Goal: Information Seeking & Learning: Learn about a topic

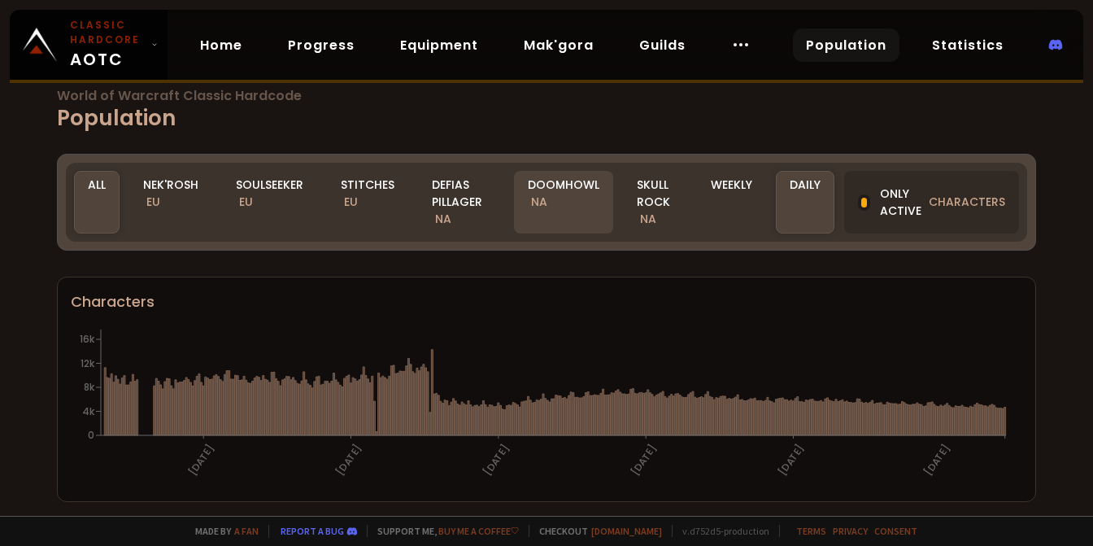
click at [566, 211] on div "Doomhowl NA" at bounding box center [563, 202] width 99 height 63
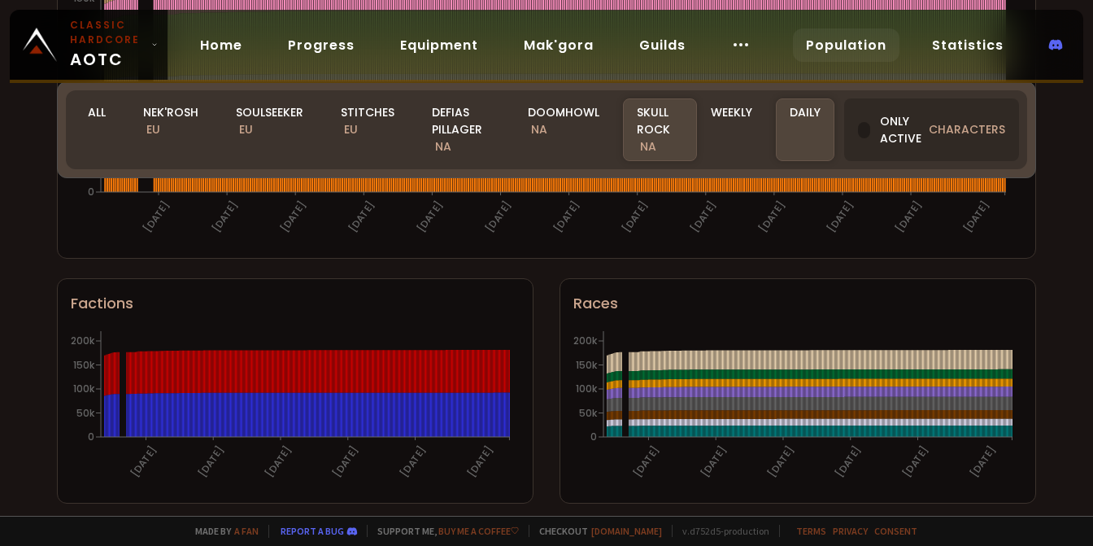
scroll to position [1112, 0]
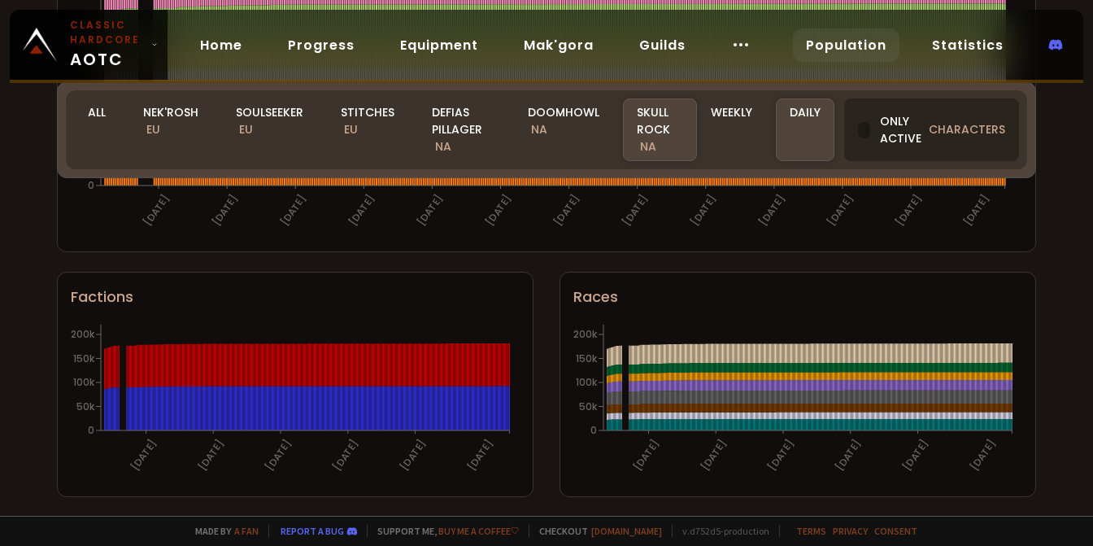
click at [883, 133] on div "Only active characters" at bounding box center [931, 129] width 175 height 63
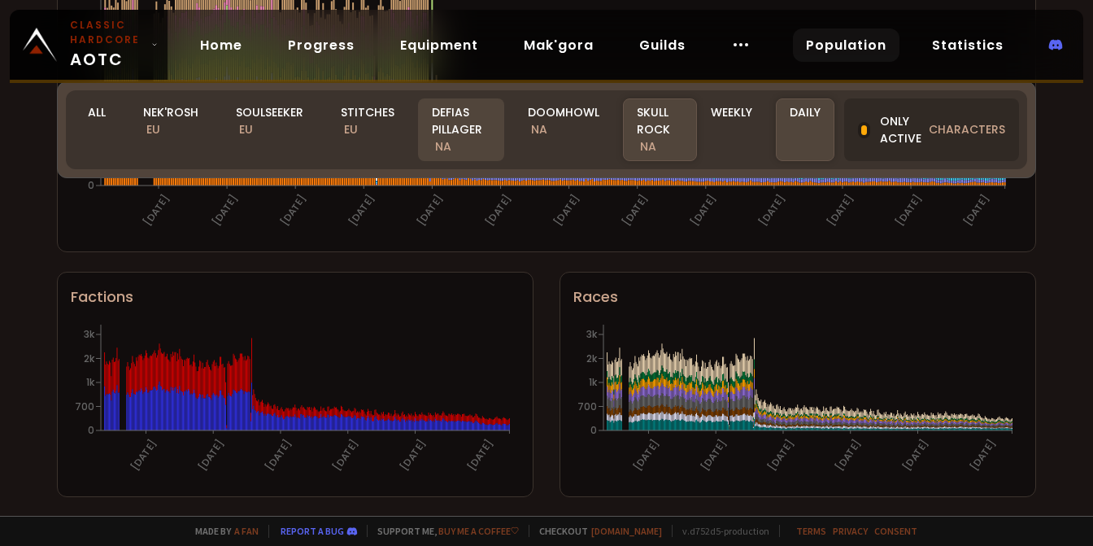
click at [469, 116] on div "Defias Pillager NA" at bounding box center [461, 129] width 86 height 63
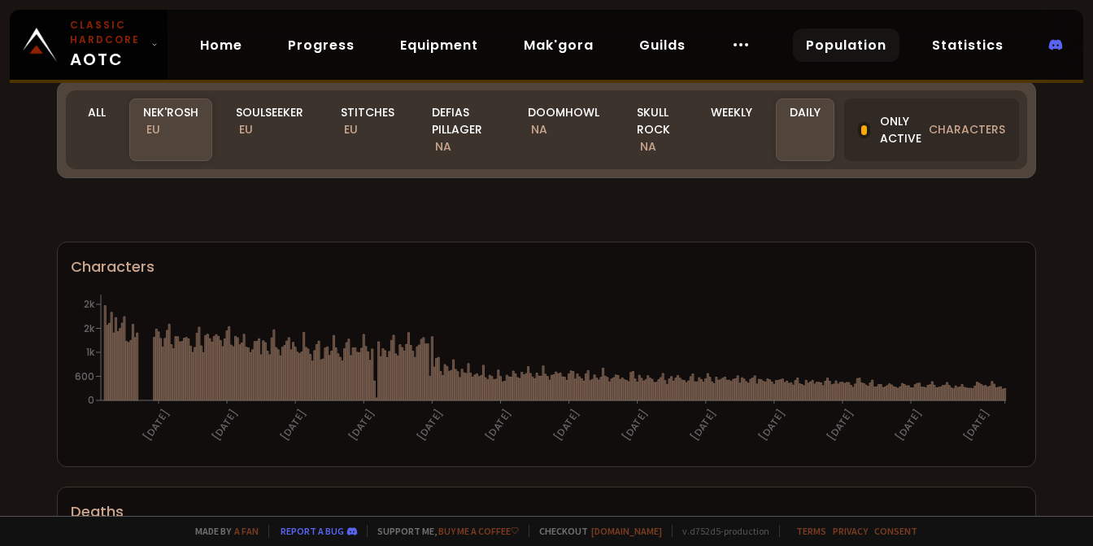
scroll to position [1112, 0]
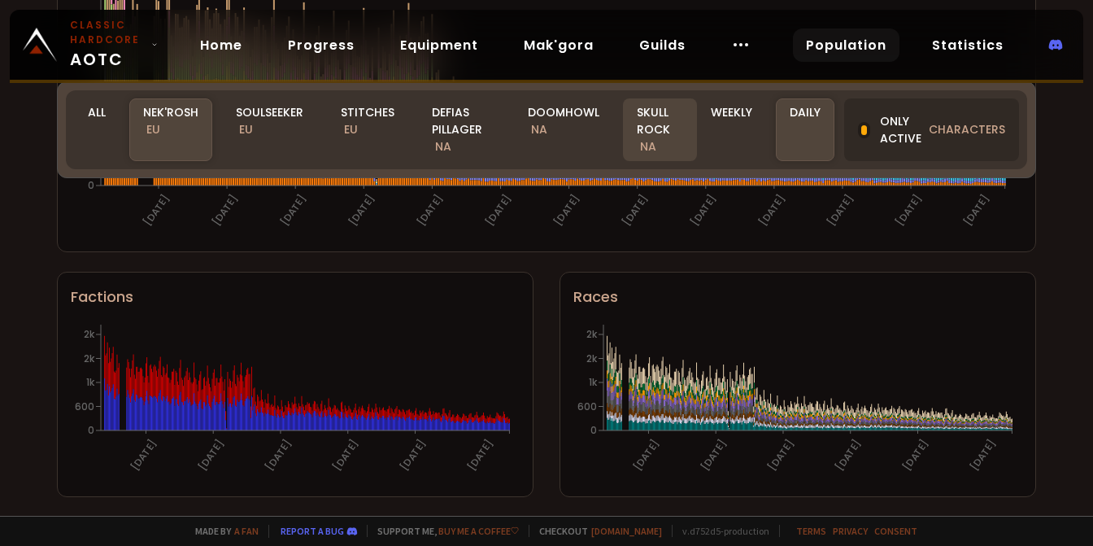
drag, startPoint x: 678, startPoint y: 142, endPoint x: 664, endPoint y: 147, distance: 15.7
click at [678, 142] on div "Skull Rock NA" at bounding box center [660, 129] width 74 height 63
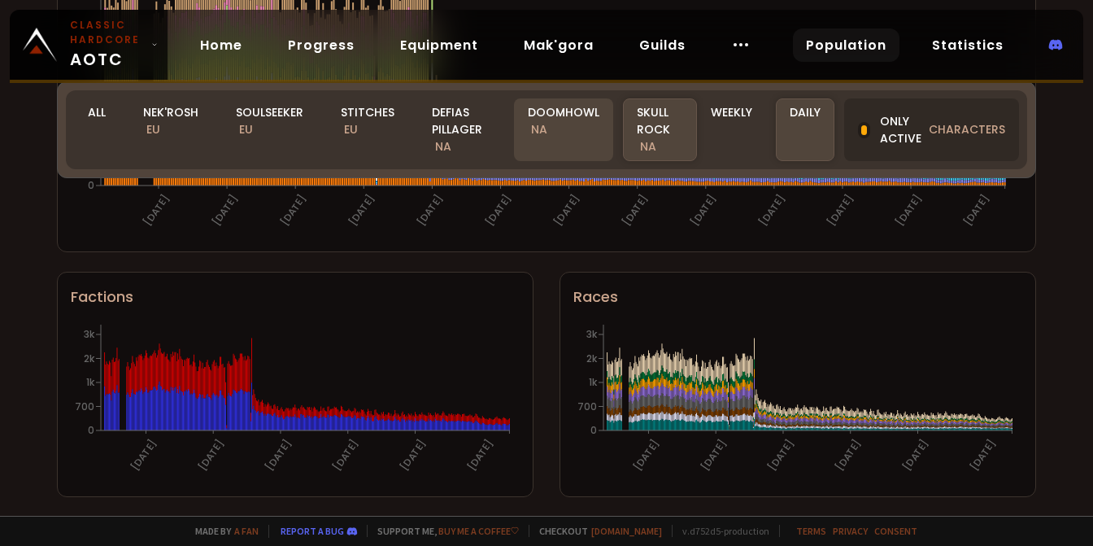
click at [556, 133] on div "Doomhowl NA" at bounding box center [563, 129] width 99 height 63
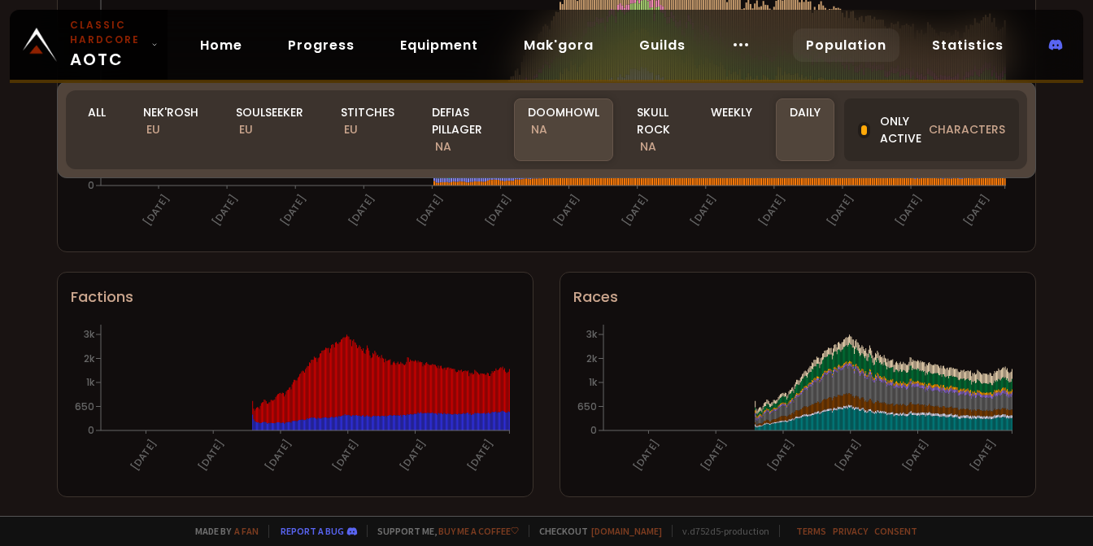
click at [542, 292] on div "Factions [DATE] [DATE] [DATE] [DATE] [DATE] [DATE] 0 650 1k 2k 3k Races [DATE] …" at bounding box center [546, 394] width 979 height 245
